Goal: Use online tool/utility: Utilize a website feature to perform a specific function

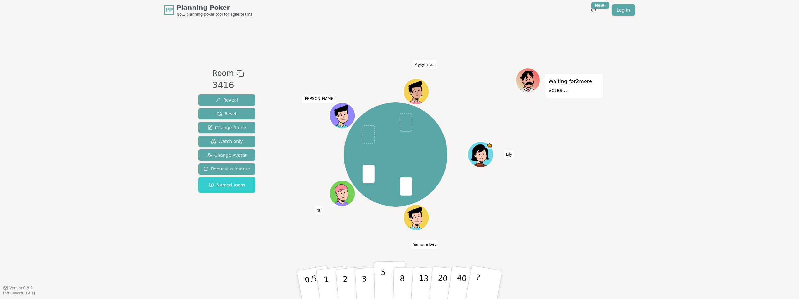
click at [385, 279] on p "5" at bounding box center [383, 285] width 5 height 34
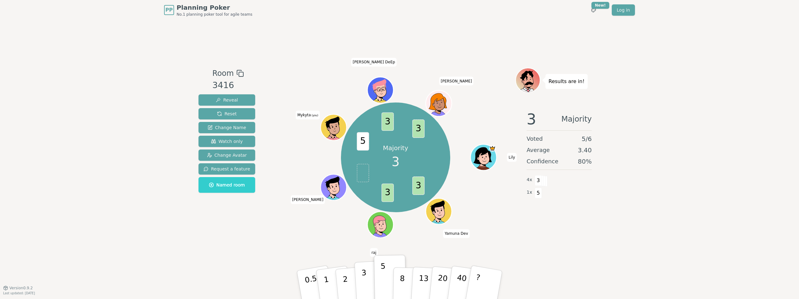
click at [363, 279] on p "3" at bounding box center [364, 285] width 7 height 34
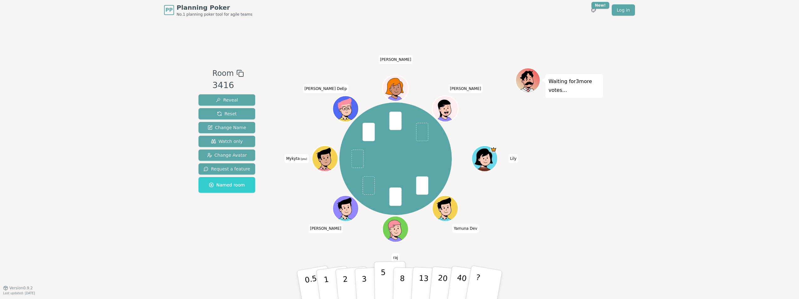
click at [386, 281] on button "5" at bounding box center [390, 285] width 32 height 48
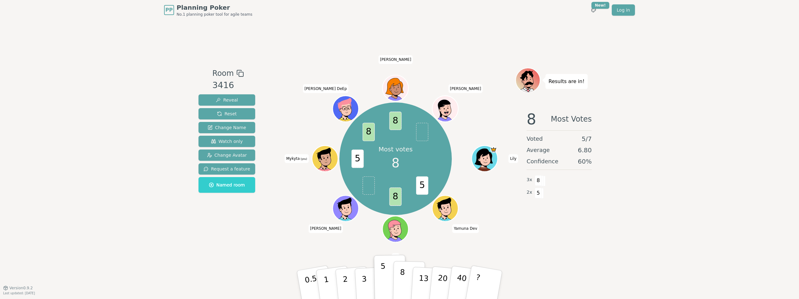
click at [402, 278] on p "8" at bounding box center [402, 284] width 5 height 34
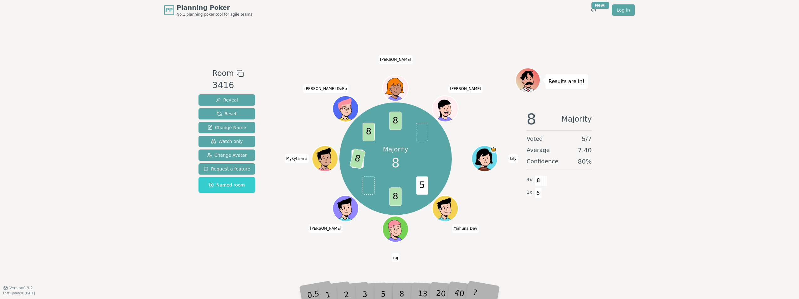
click at [364, 294] on div "3" at bounding box center [371, 284] width 20 height 23
click at [371, 159] on span "8" at bounding box center [370, 158] width 17 height 21
click at [538, 181] on span "8" at bounding box center [538, 180] width 7 height 11
click at [538, 195] on span "5" at bounding box center [538, 193] width 7 height 11
